Goal: Information Seeking & Learning: Check status

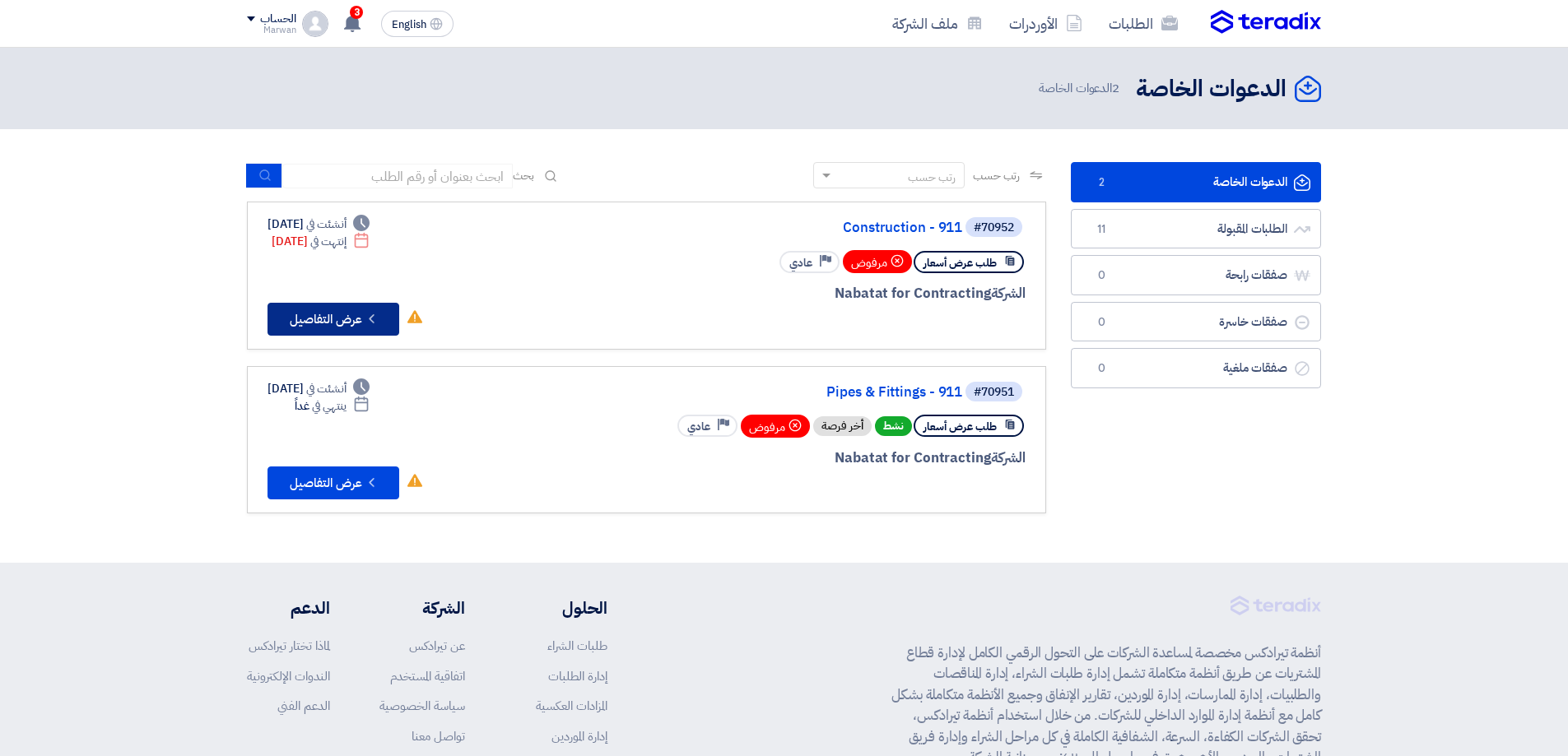
click at [374, 318] on icon "Check details" at bounding box center [372, 319] width 16 height 16
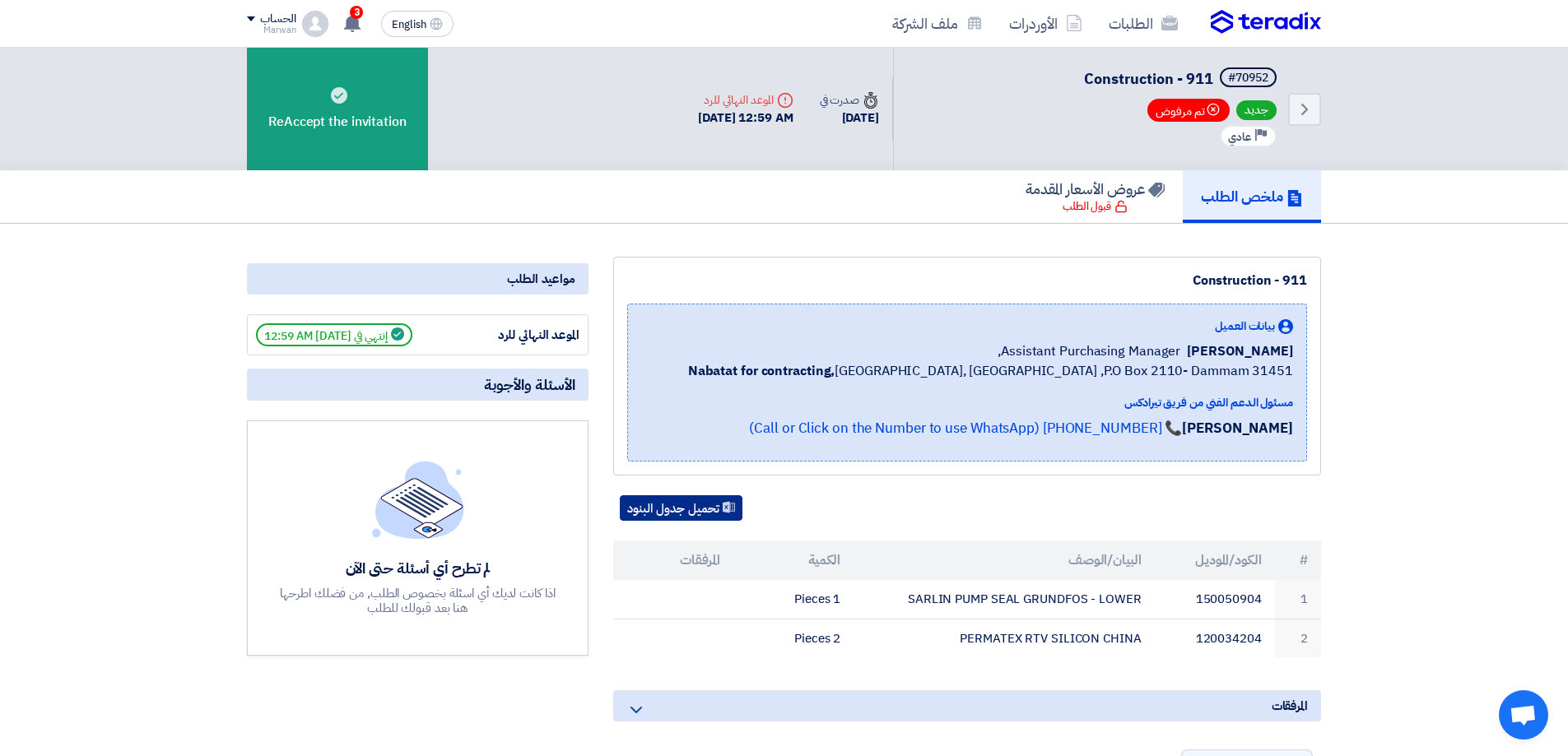
click at [700, 504] on button "تحميل جدول البنود" at bounding box center [681, 508] width 123 height 26
click at [1387, 298] on section "Construction - 911 بيانات العميل [PERSON_NAME] Assistant Purchasing Manager, Na…" at bounding box center [784, 717] width 1568 height 987
click at [1307, 114] on icon "Back" at bounding box center [1305, 109] width 20 height 20
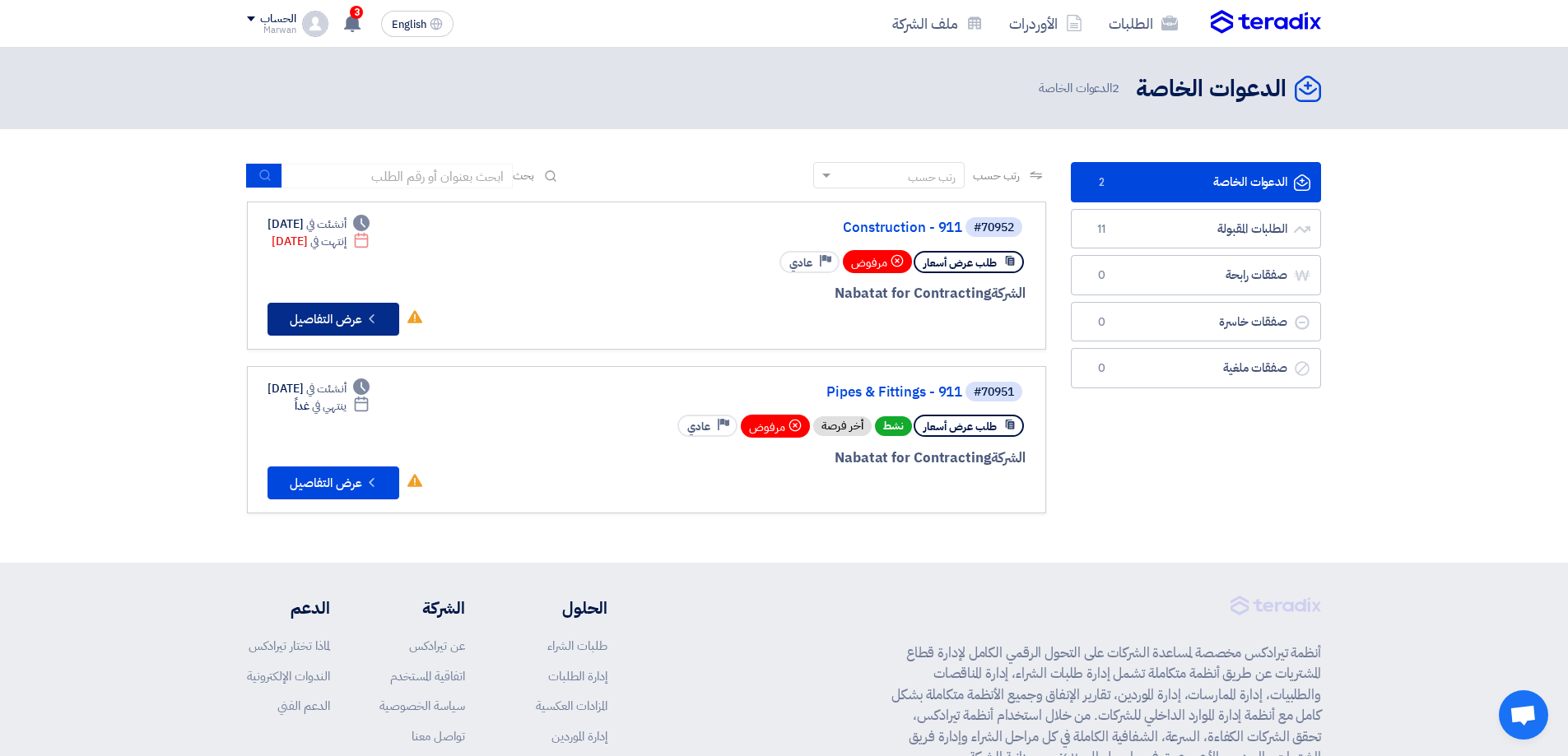
click at [368, 317] on icon "Check details" at bounding box center [372, 319] width 16 height 16
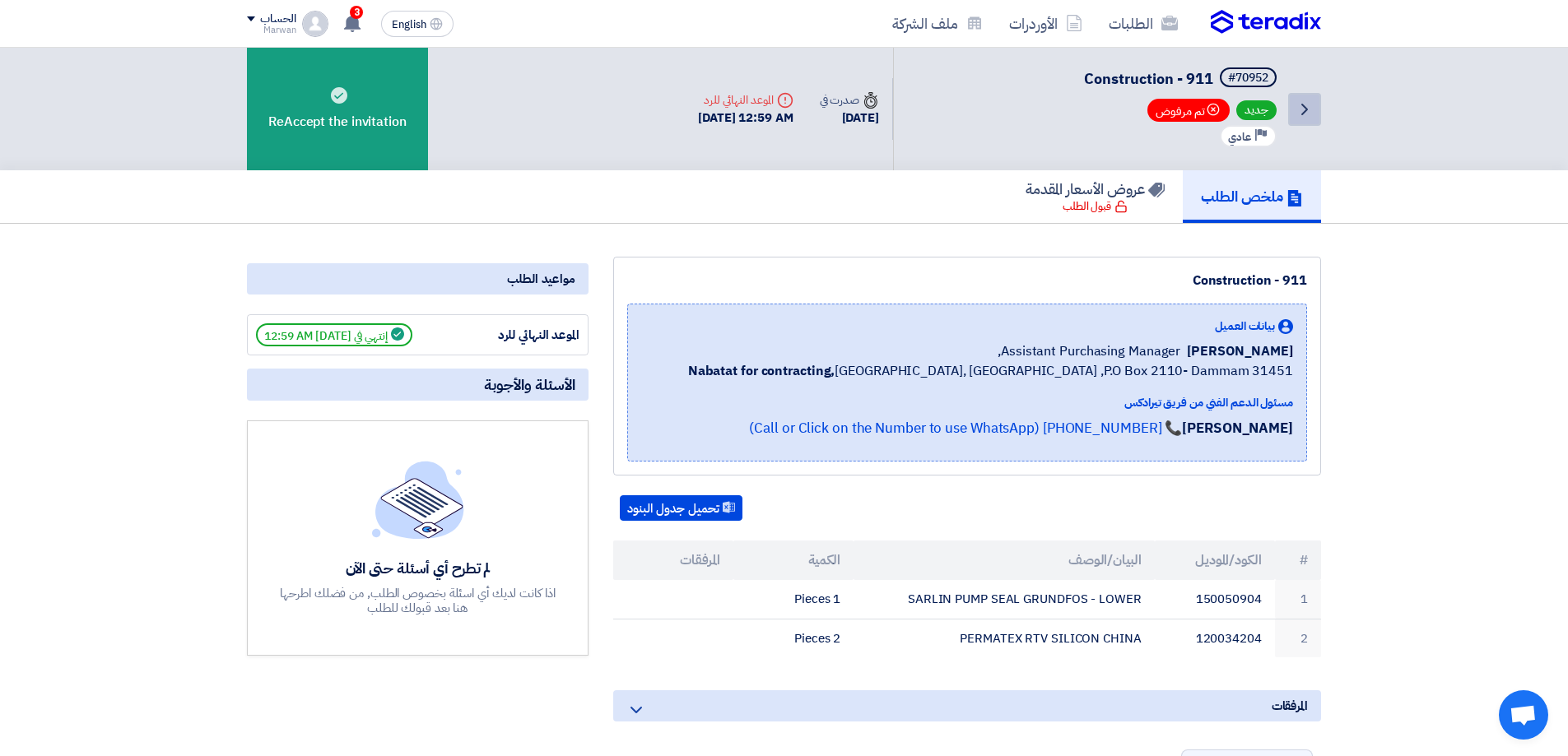
click at [1305, 100] on icon "Back" at bounding box center [1305, 109] width 20 height 20
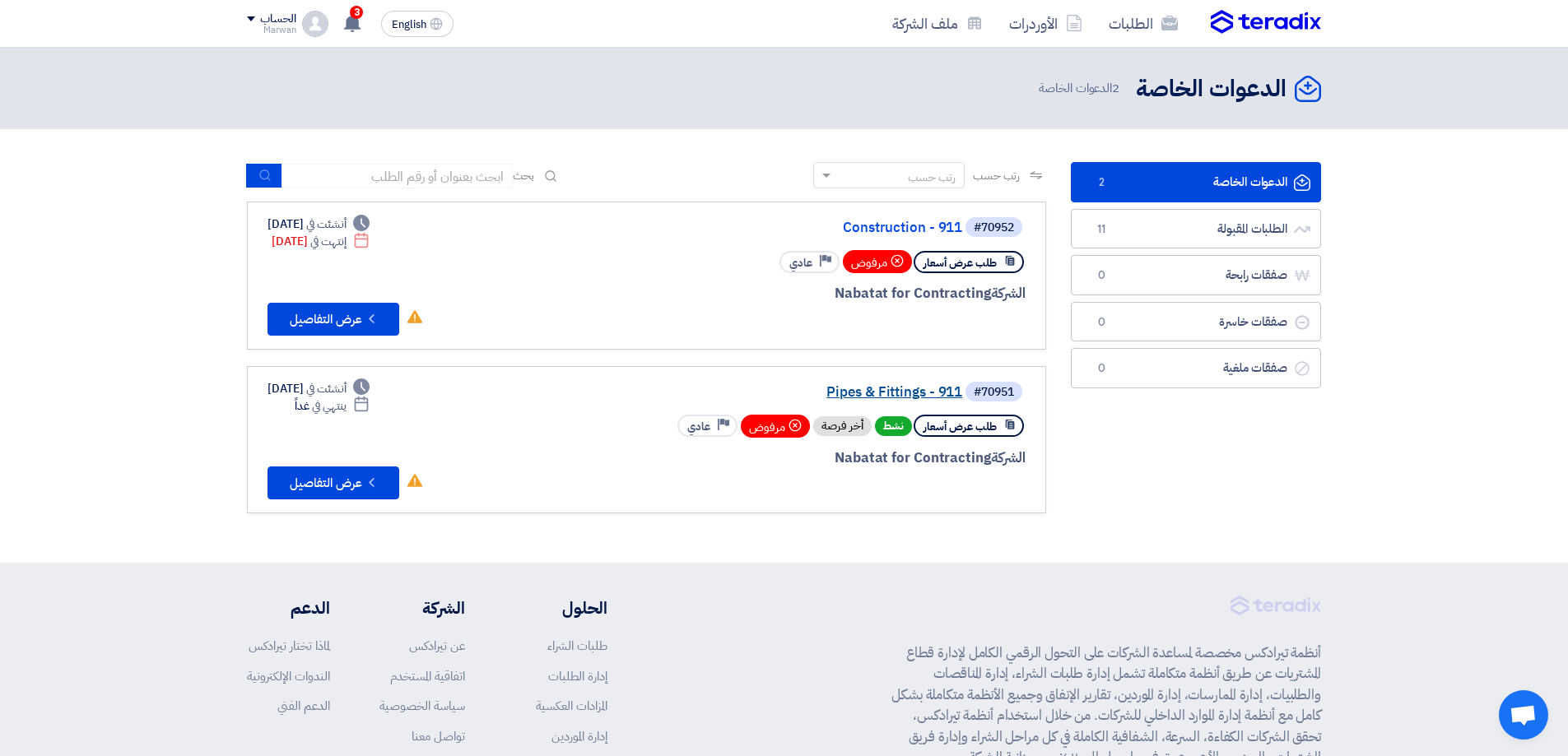
click at [929, 393] on link "Pipes & Fittings - 911" at bounding box center [797, 392] width 329 height 15
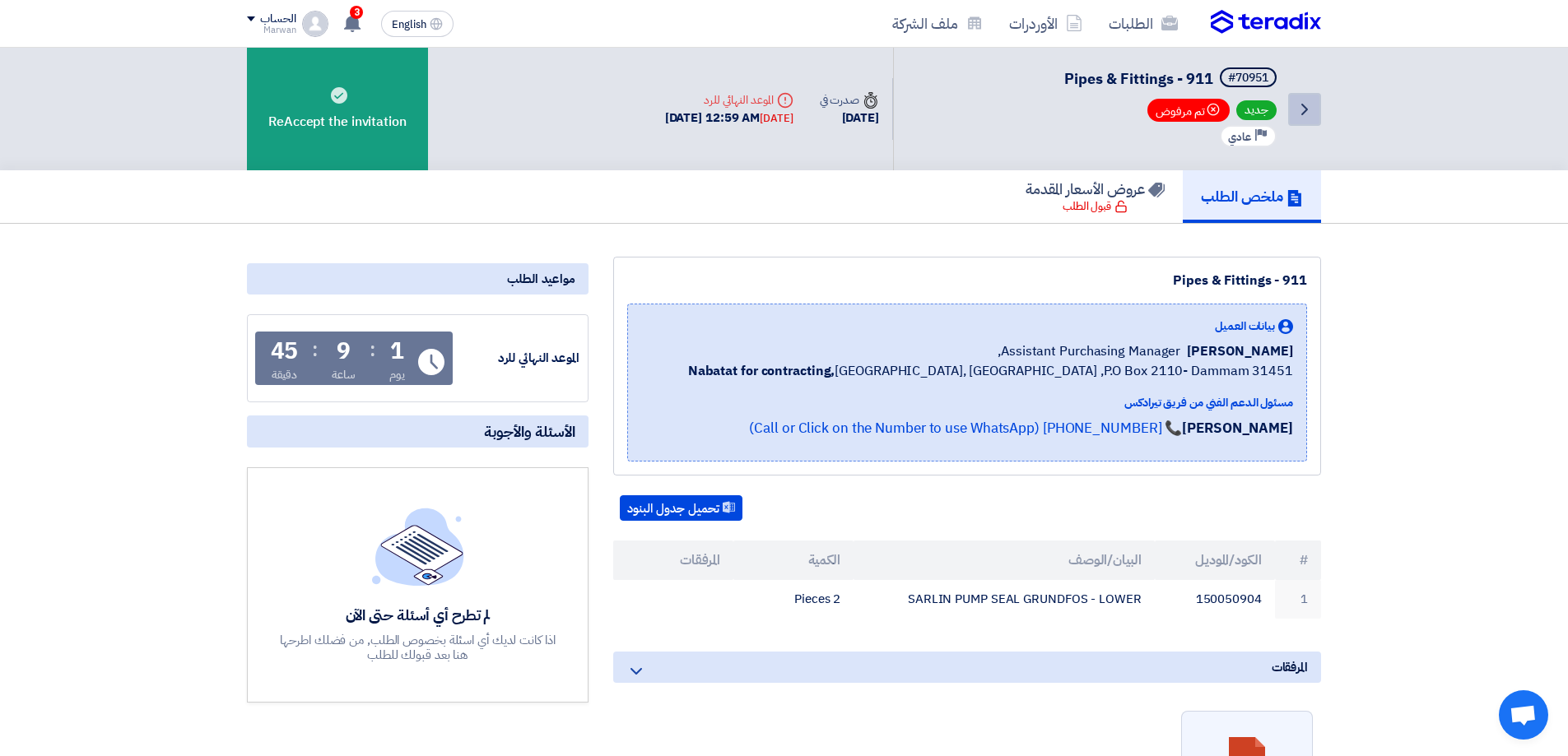
click at [1306, 120] on link "Back" at bounding box center [1305, 109] width 33 height 33
